Goal: Information Seeking & Learning: Find specific fact

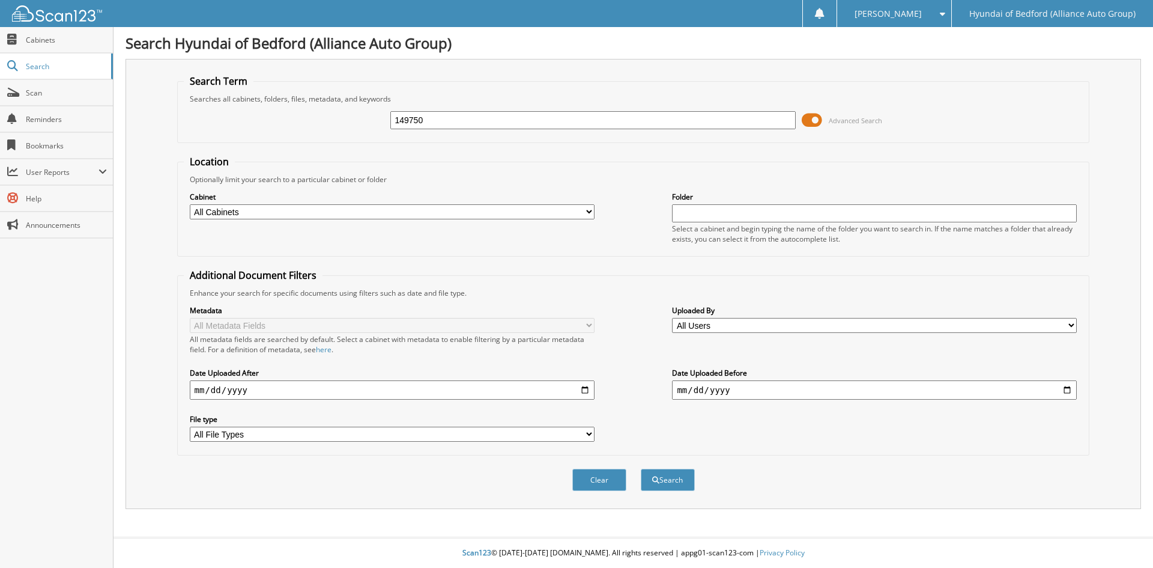
type input "149750"
click at [658, 467] on div "Clear Search" at bounding box center [633, 479] width 913 height 49
click at [668, 488] on button "Search" at bounding box center [668, 480] width 54 height 22
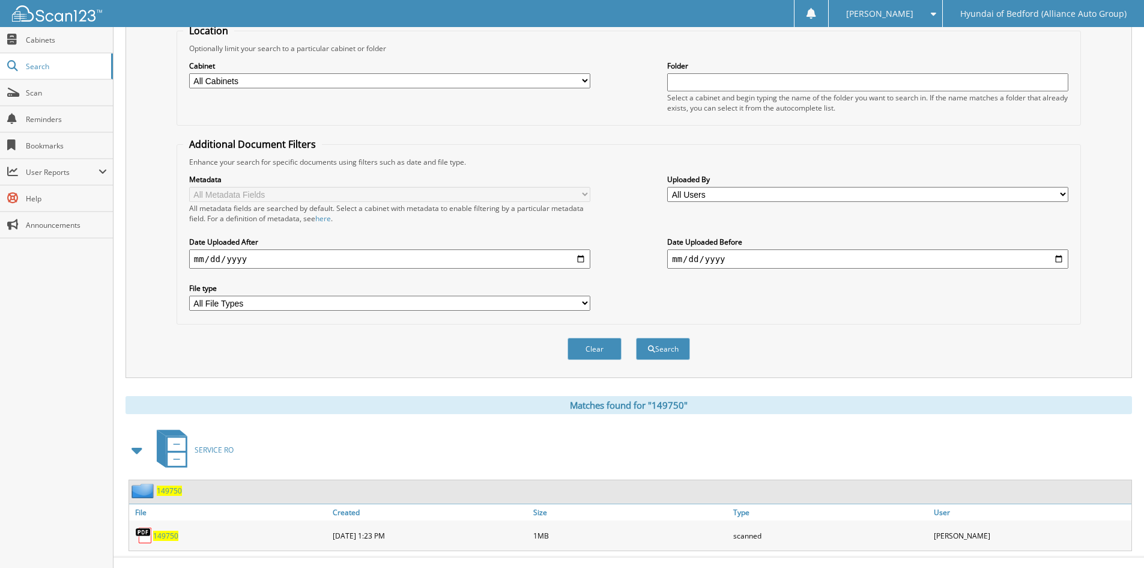
scroll to position [136, 0]
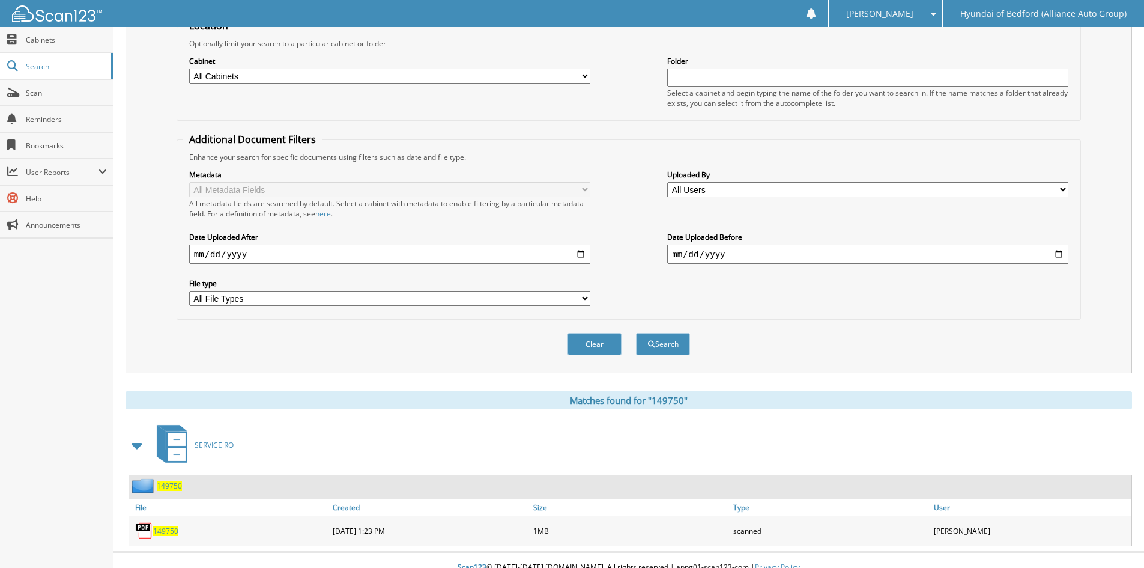
click at [167, 529] on span "149750" at bounding box center [165, 531] width 25 height 10
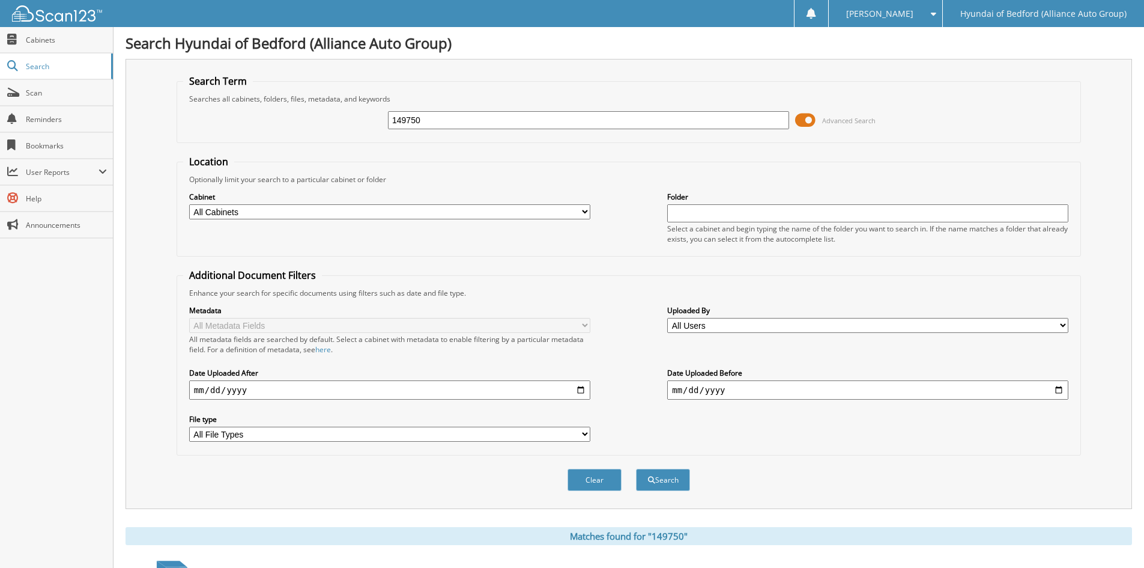
drag, startPoint x: 310, startPoint y: 117, endPoint x: 225, endPoint y: 114, distance: 85.3
click at [225, 114] on div "149750 Advanced Search" at bounding box center [628, 120] width 891 height 32
type input "149463"
click at [648, 482] on span "submit" at bounding box center [651, 479] width 7 height 7
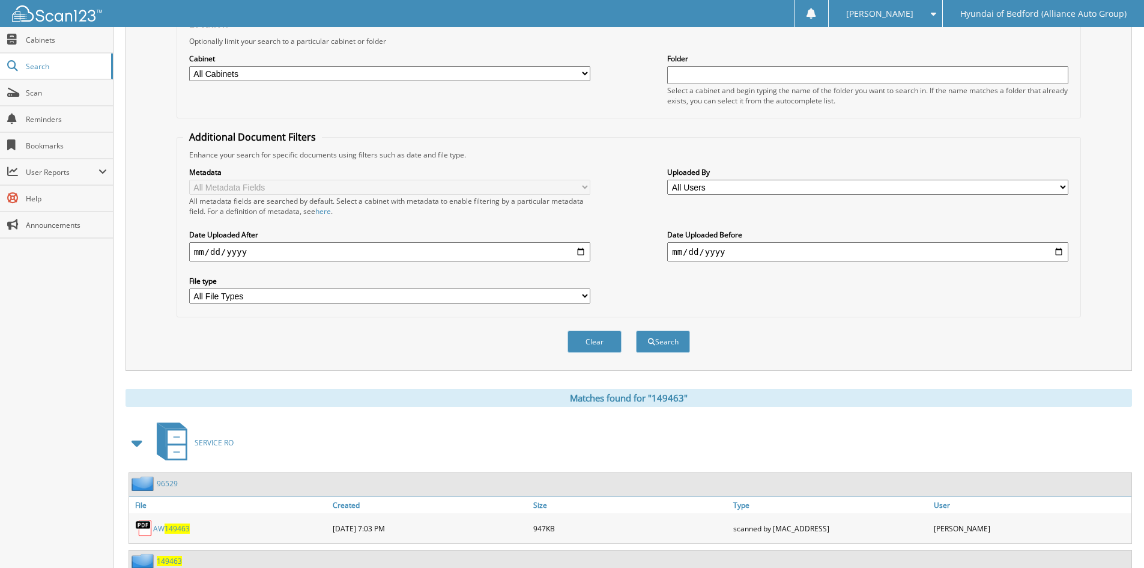
scroll to position [150, 0]
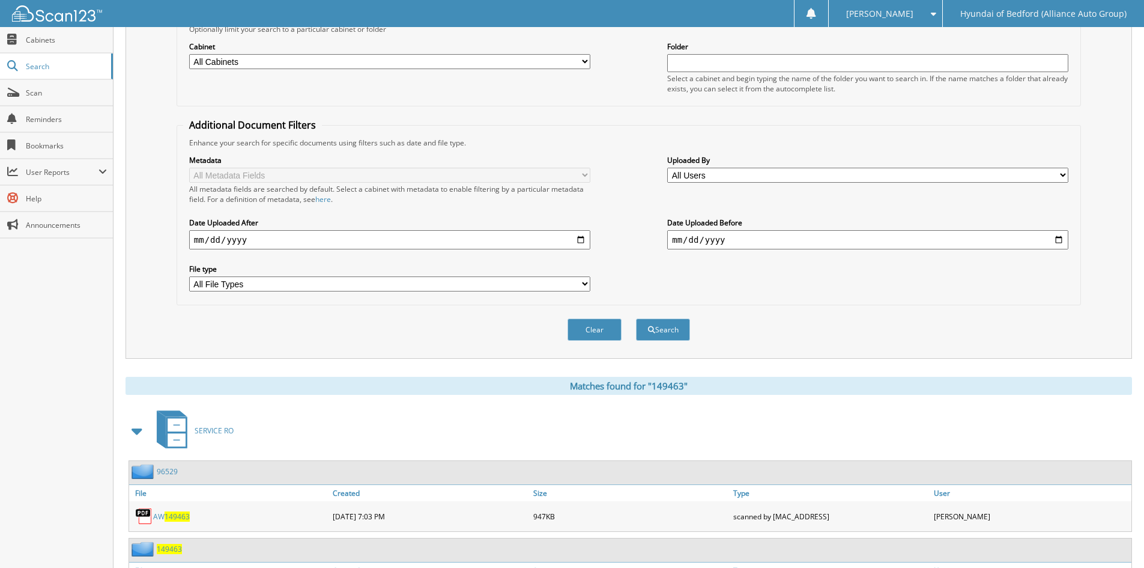
click at [182, 518] on span "149463" at bounding box center [177, 516] width 25 height 10
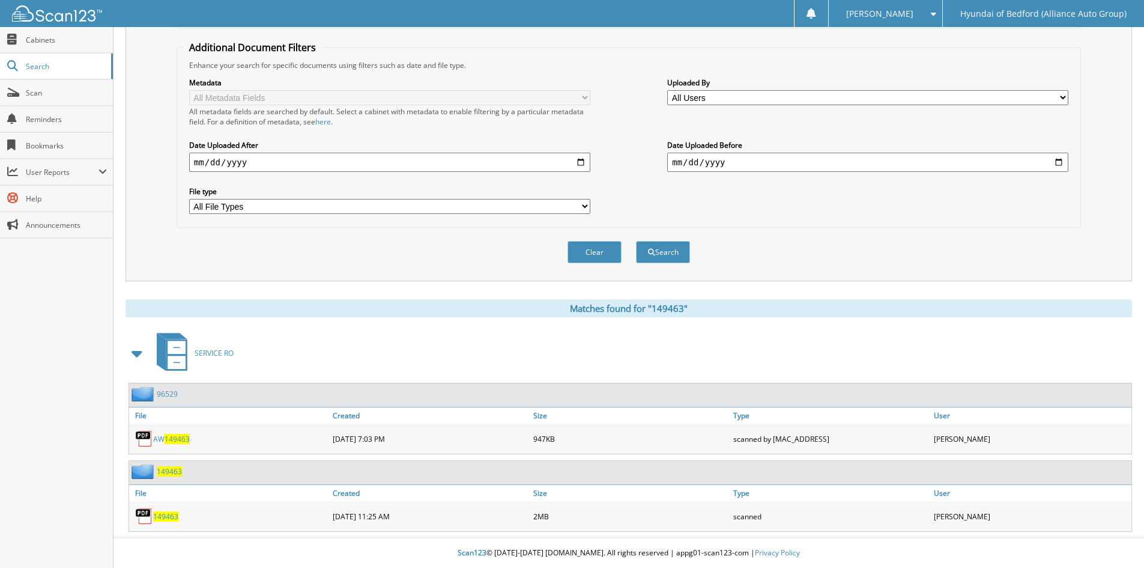
click at [162, 516] on span "149463" at bounding box center [165, 516] width 25 height 10
click at [169, 520] on span "149463" at bounding box center [165, 516] width 25 height 10
click at [142, 512] on img at bounding box center [144, 516] width 18 height 18
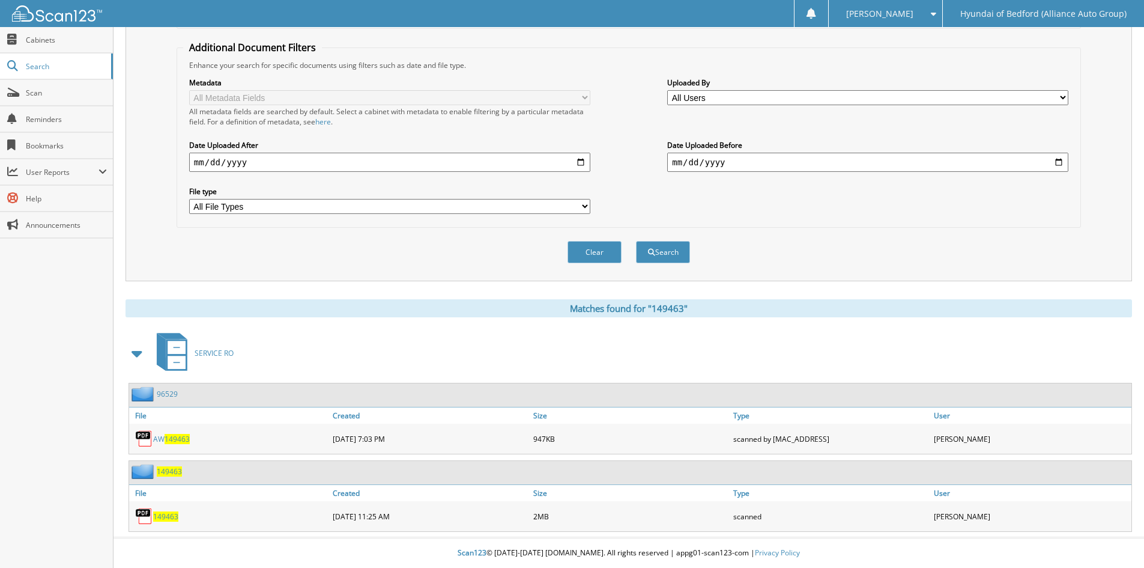
click at [156, 516] on span "149463" at bounding box center [165, 516] width 25 height 10
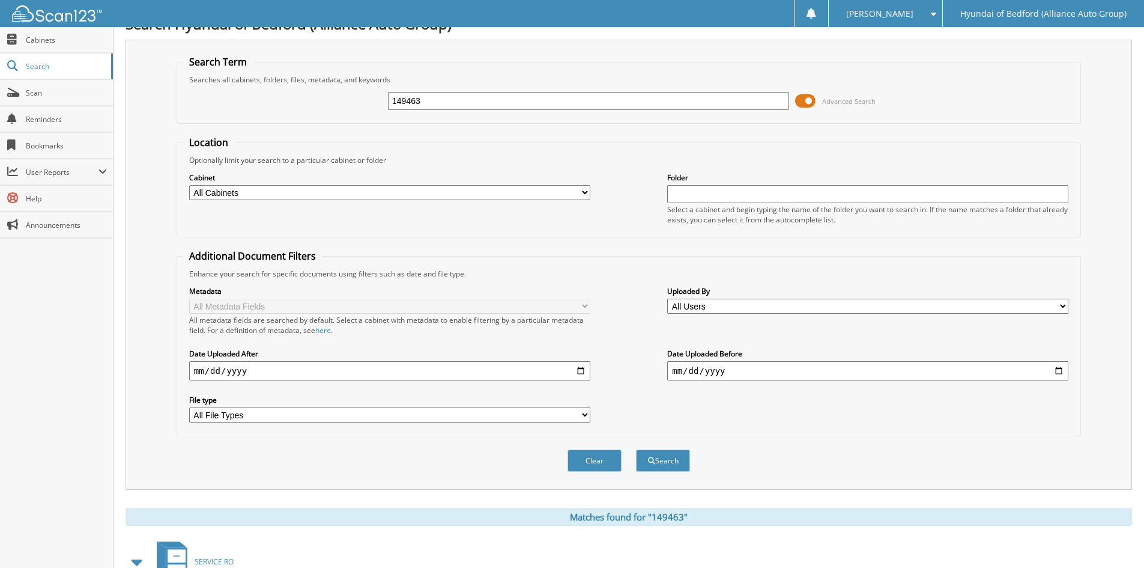
scroll to position [0, 0]
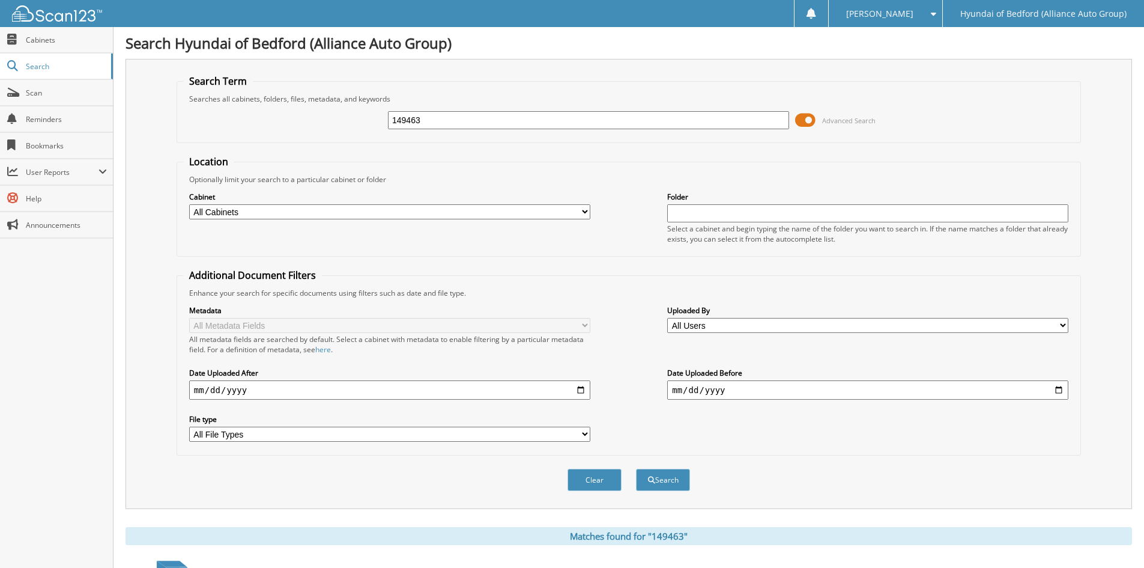
drag, startPoint x: 443, startPoint y: 117, endPoint x: 353, endPoint y: 125, distance: 90.5
click at [353, 125] on div "149463 Advanced Search" at bounding box center [628, 120] width 891 height 32
paste input "617"
type input "149617"
click at [651, 481] on span "submit" at bounding box center [651, 479] width 7 height 7
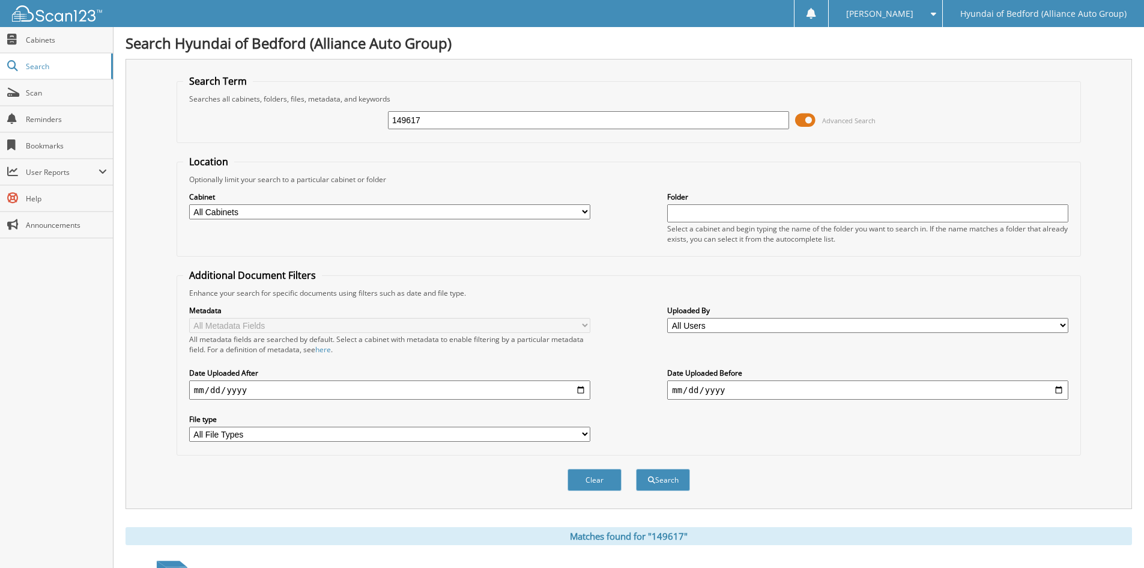
scroll to position [151, 0]
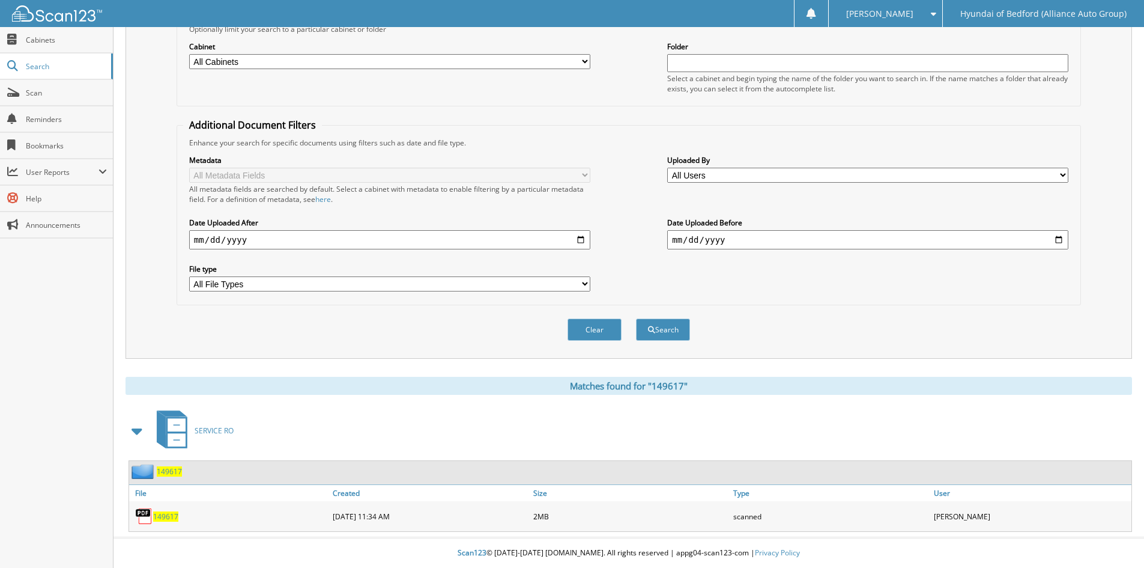
click at [160, 519] on span "149617" at bounding box center [165, 516] width 25 height 10
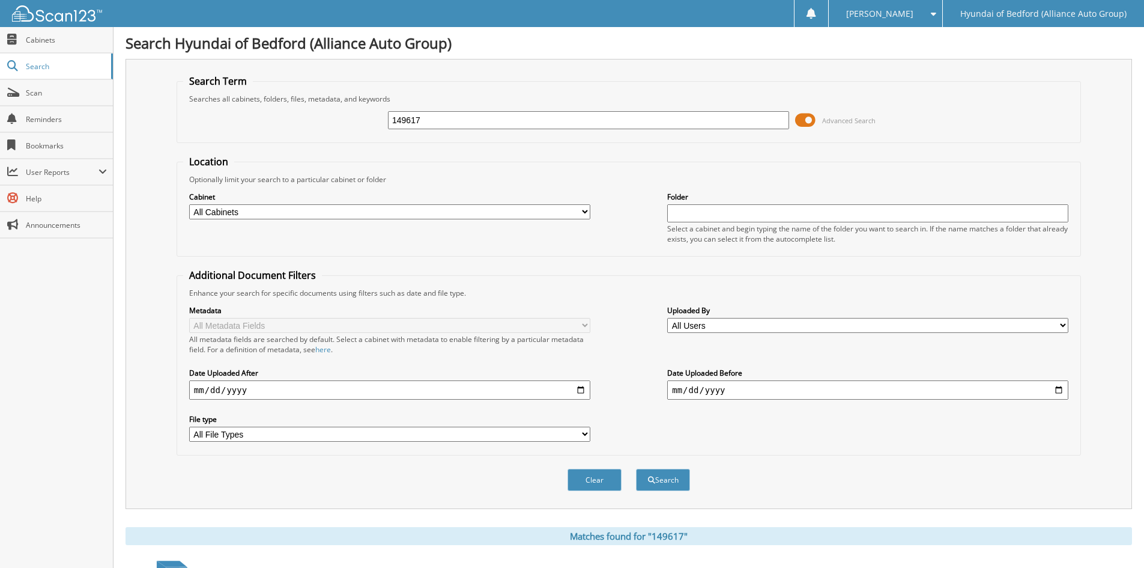
drag, startPoint x: 445, startPoint y: 115, endPoint x: 311, endPoint y: 109, distance: 134.1
click at [300, 112] on div "149617 Advanced Search" at bounding box center [628, 120] width 891 height 32
paste input "703"
type input "149703"
click at [672, 483] on button "Search" at bounding box center [663, 480] width 54 height 22
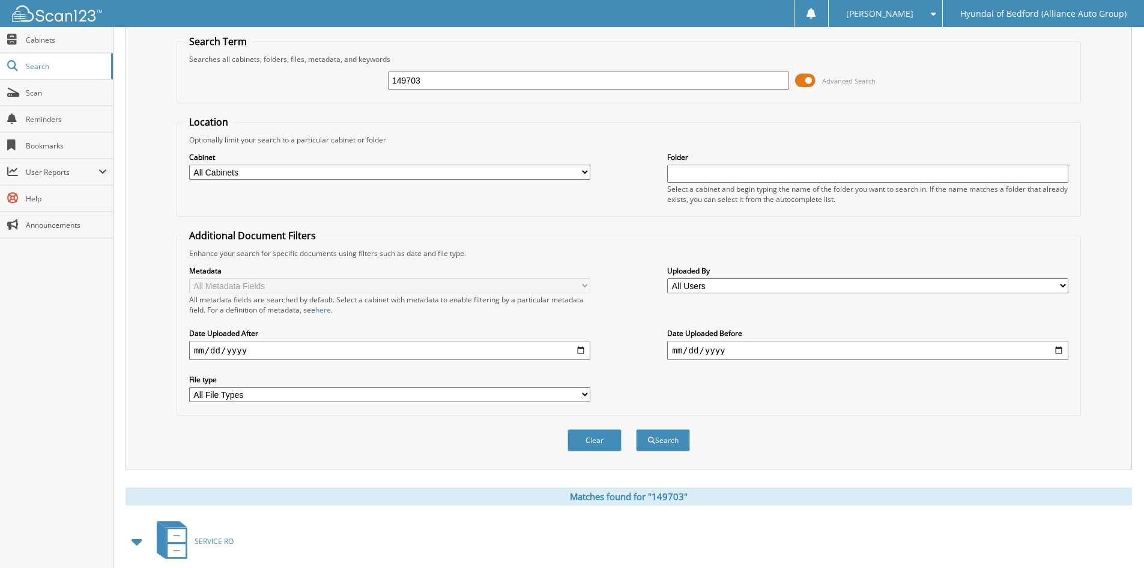
scroll to position [151, 0]
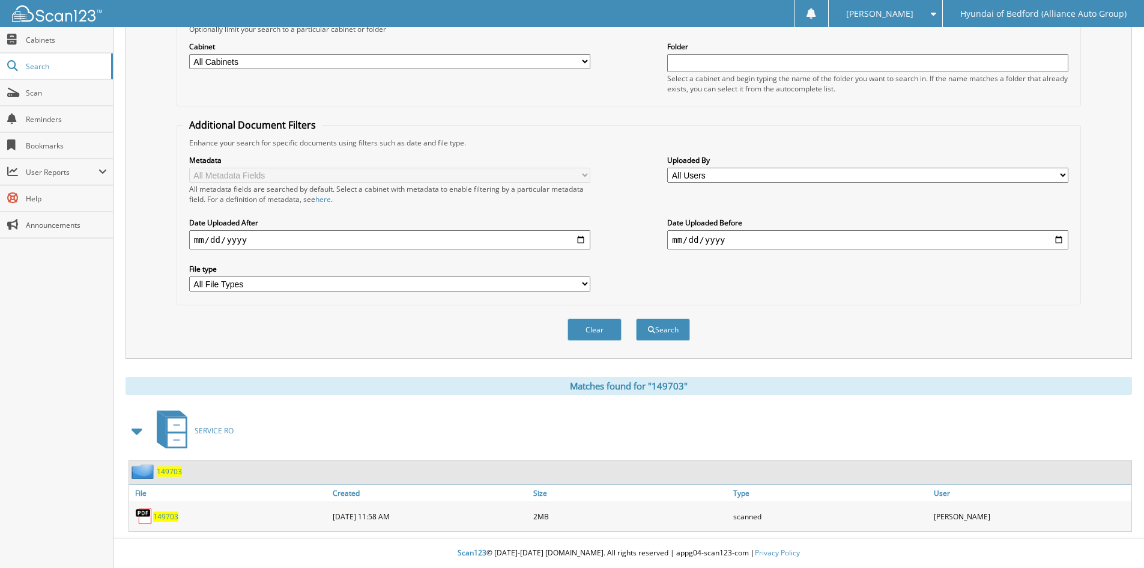
click at [160, 512] on span "149703" at bounding box center [165, 516] width 25 height 10
